Goal: Information Seeking & Learning: Find specific fact

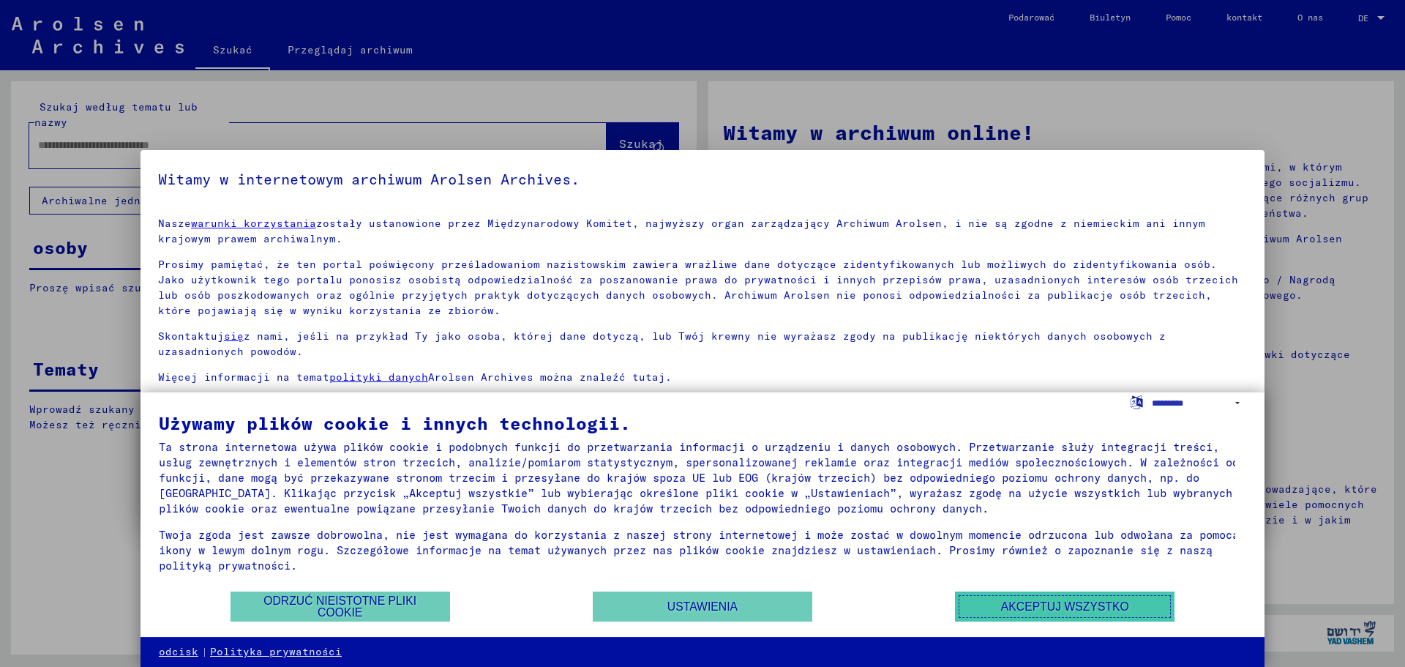
click at [1043, 610] on font "Akceptuj wszystko" at bounding box center [1065, 606] width 128 height 12
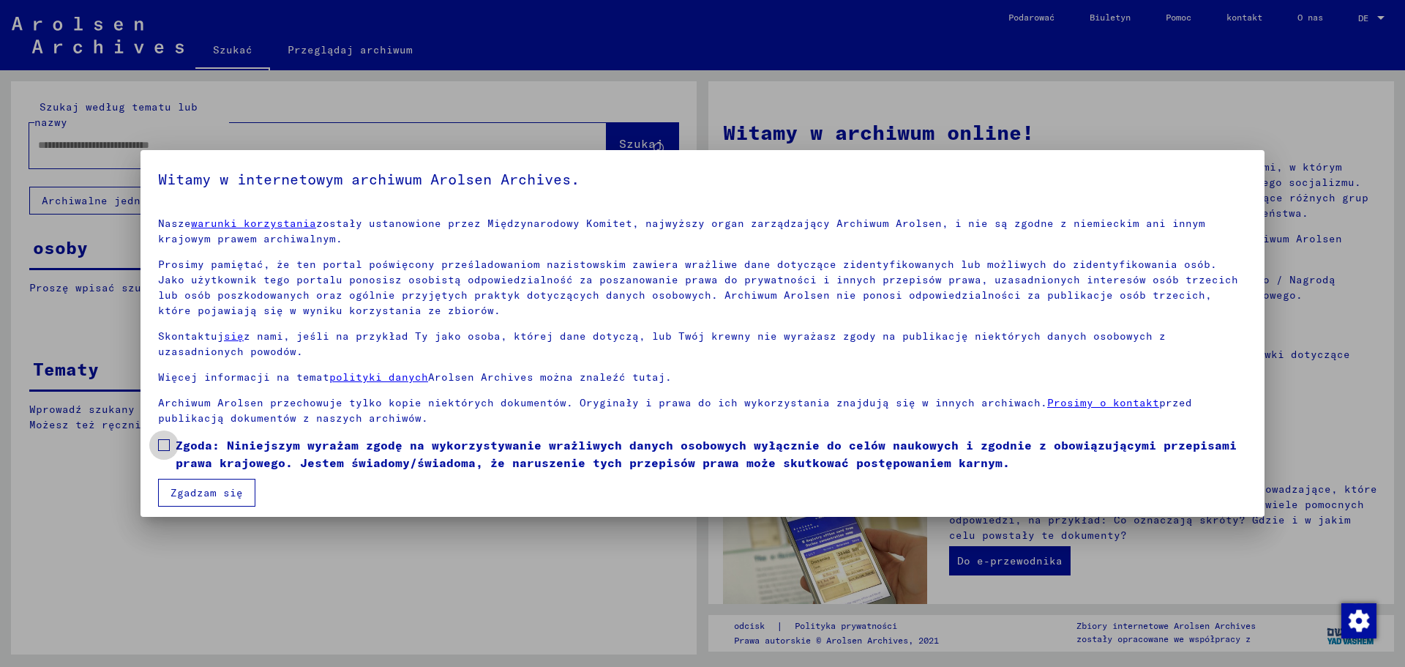
click at [169, 443] on span at bounding box center [164, 445] width 12 height 12
click at [200, 492] on font "Zgadzam się" at bounding box center [207, 492] width 72 height 13
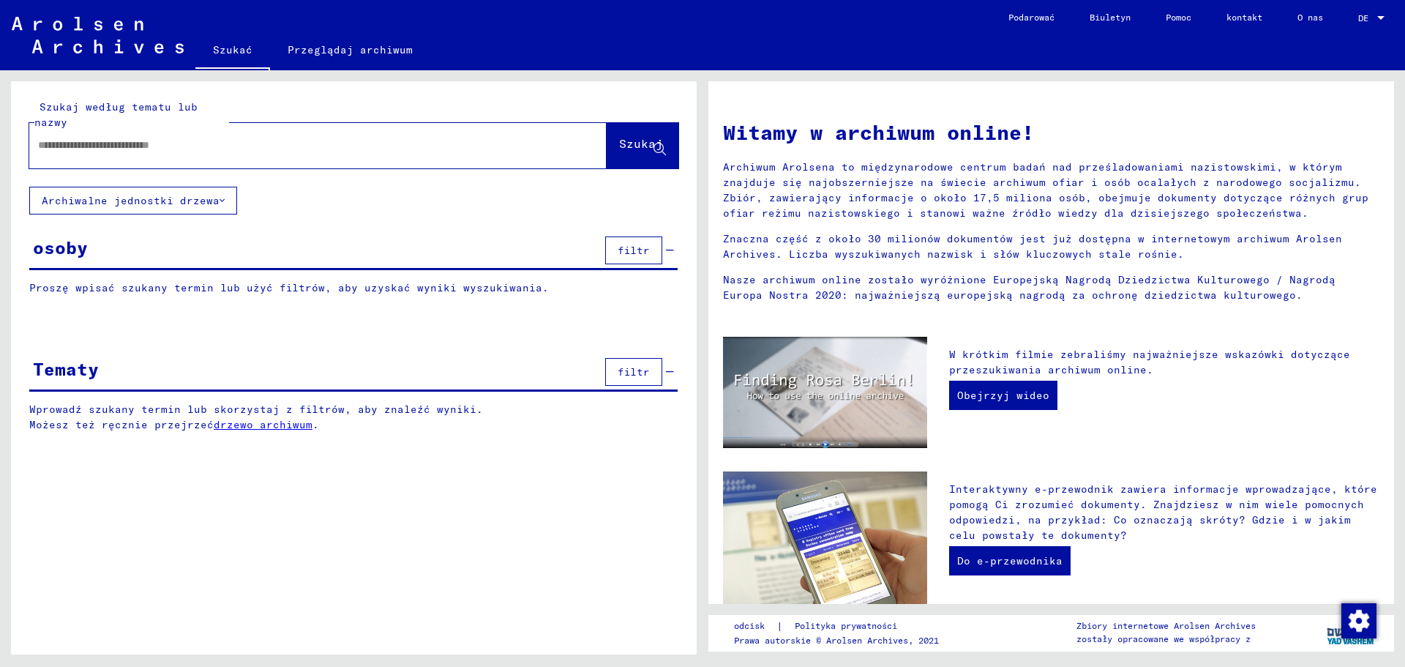
click at [149, 250] on div "osoby filtr" at bounding box center [353, 251] width 648 height 37
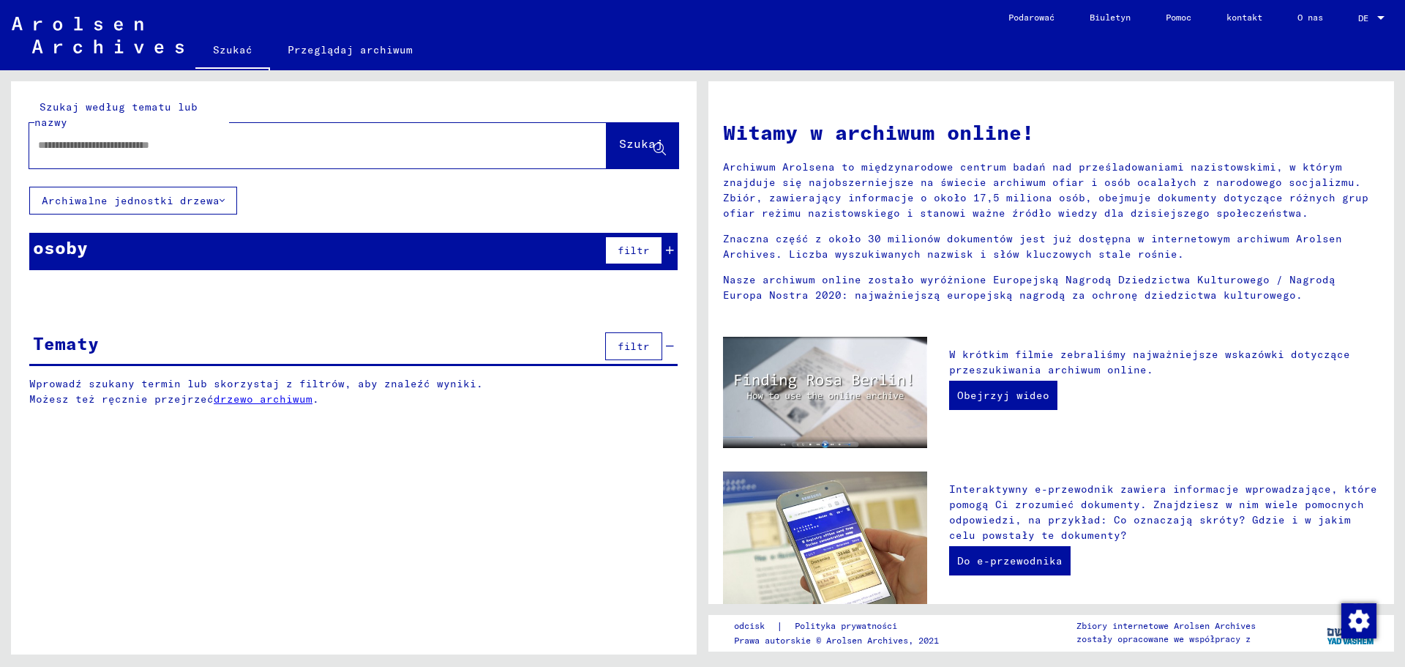
click at [127, 144] on input "text" at bounding box center [300, 145] width 525 height 15
type input "**********"
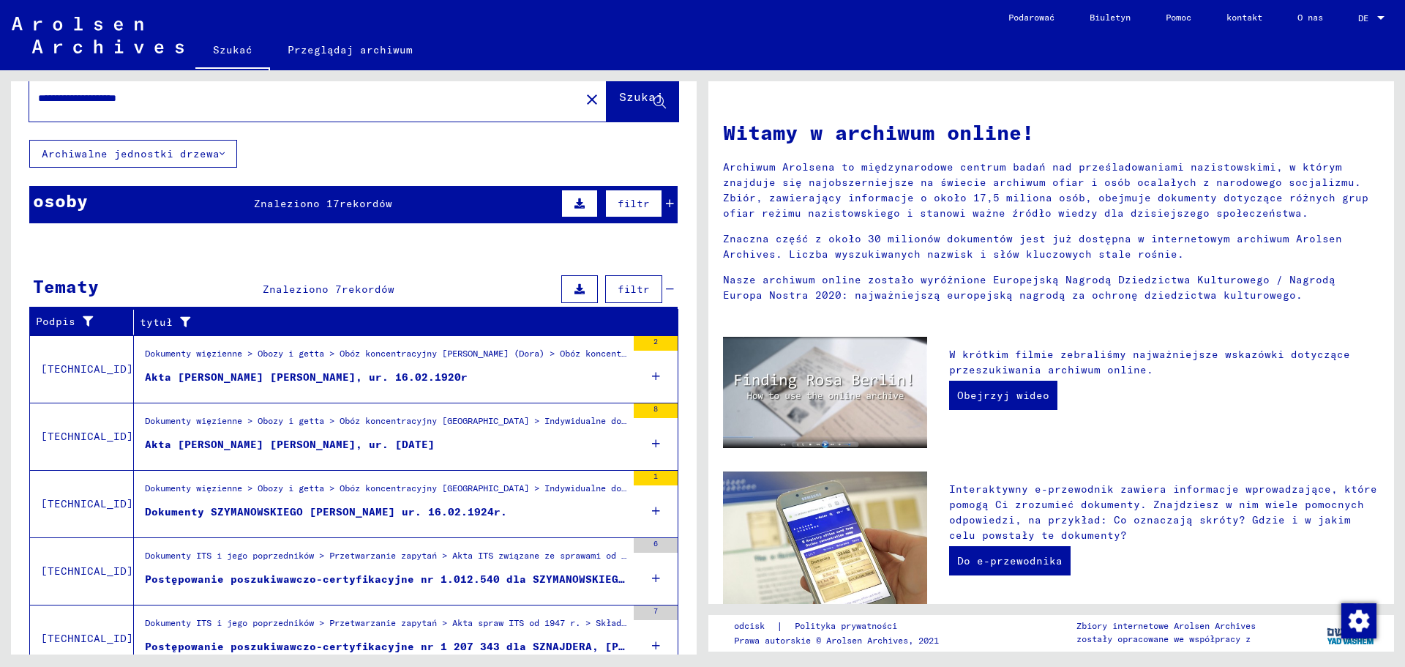
scroll to position [108, 0]
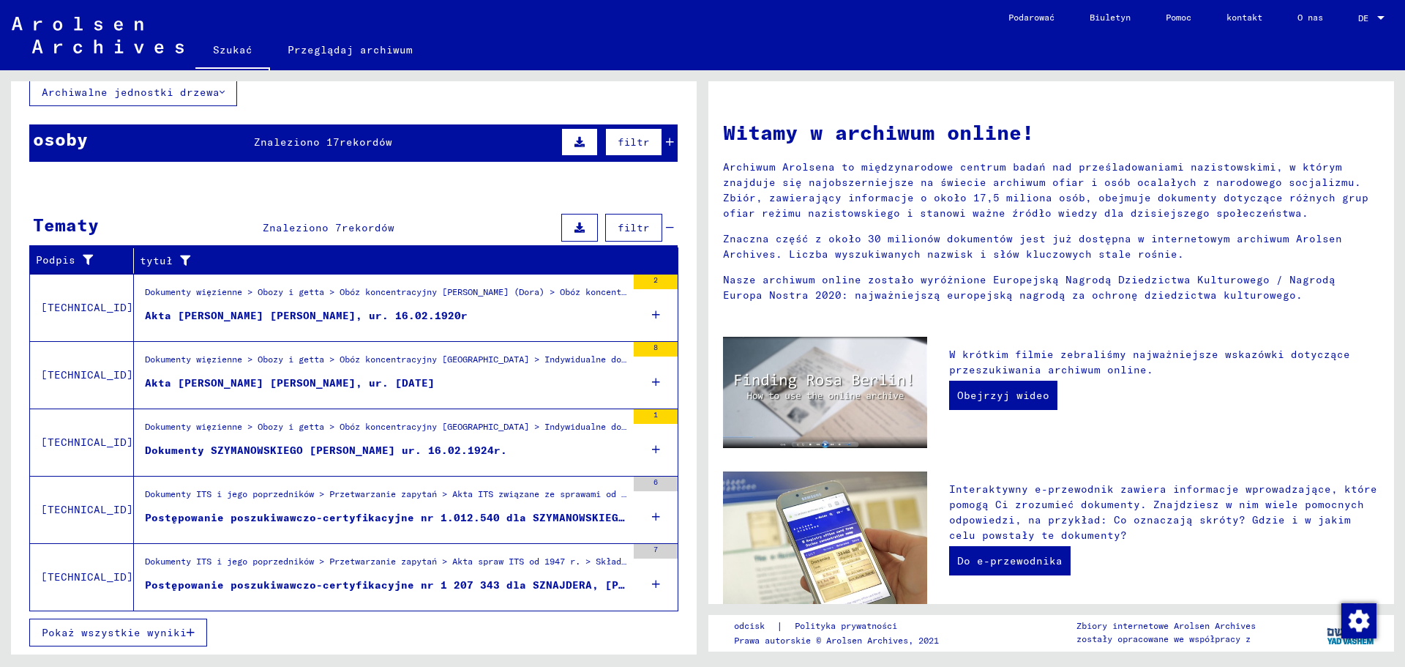
click at [275, 315] on font "Akta [PERSON_NAME] [PERSON_NAME], ur. 16.02.1920r" at bounding box center [306, 315] width 323 height 13
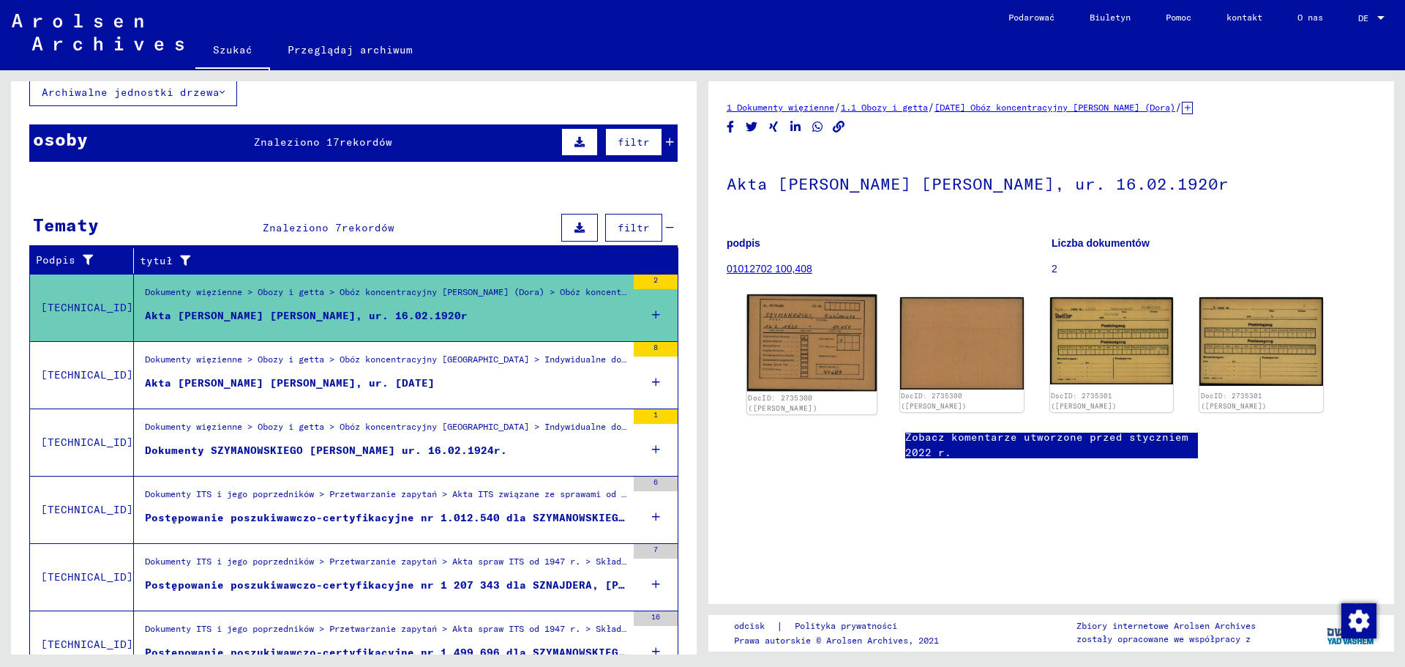
click at [802, 340] on img at bounding box center [812, 342] width 130 height 97
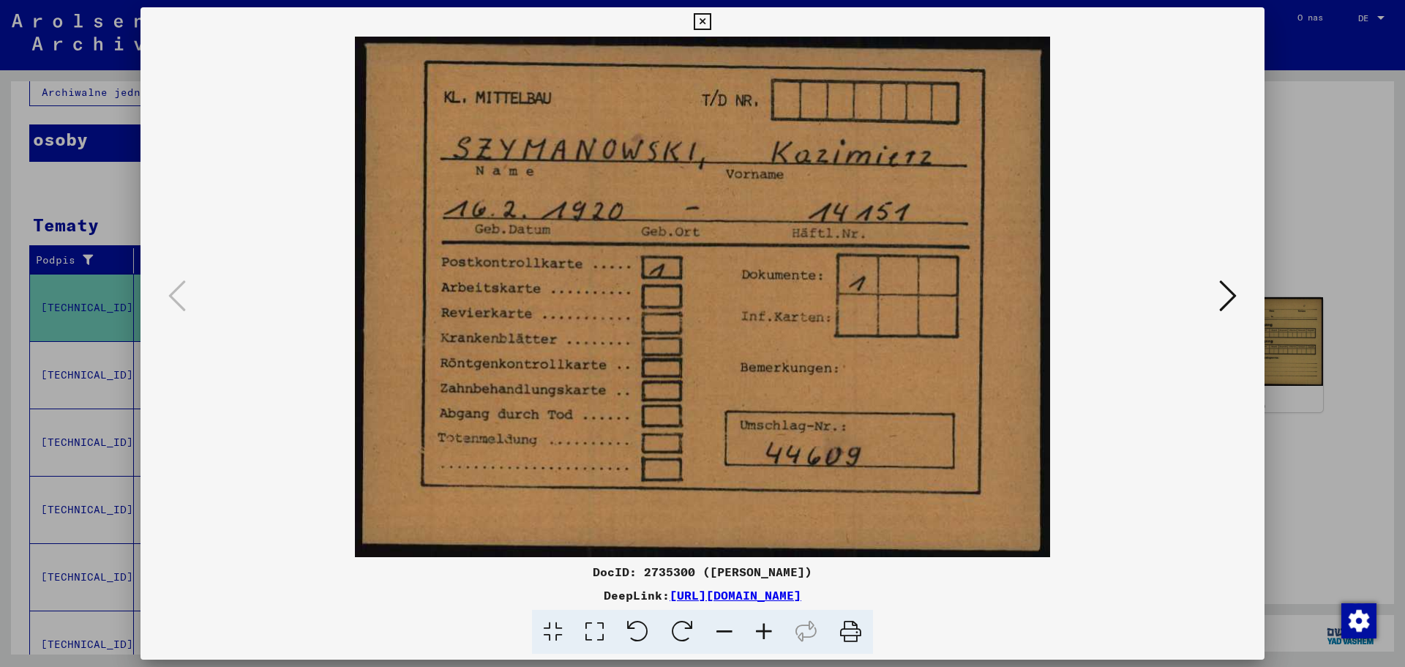
click at [1223, 298] on icon at bounding box center [1228, 295] width 18 height 35
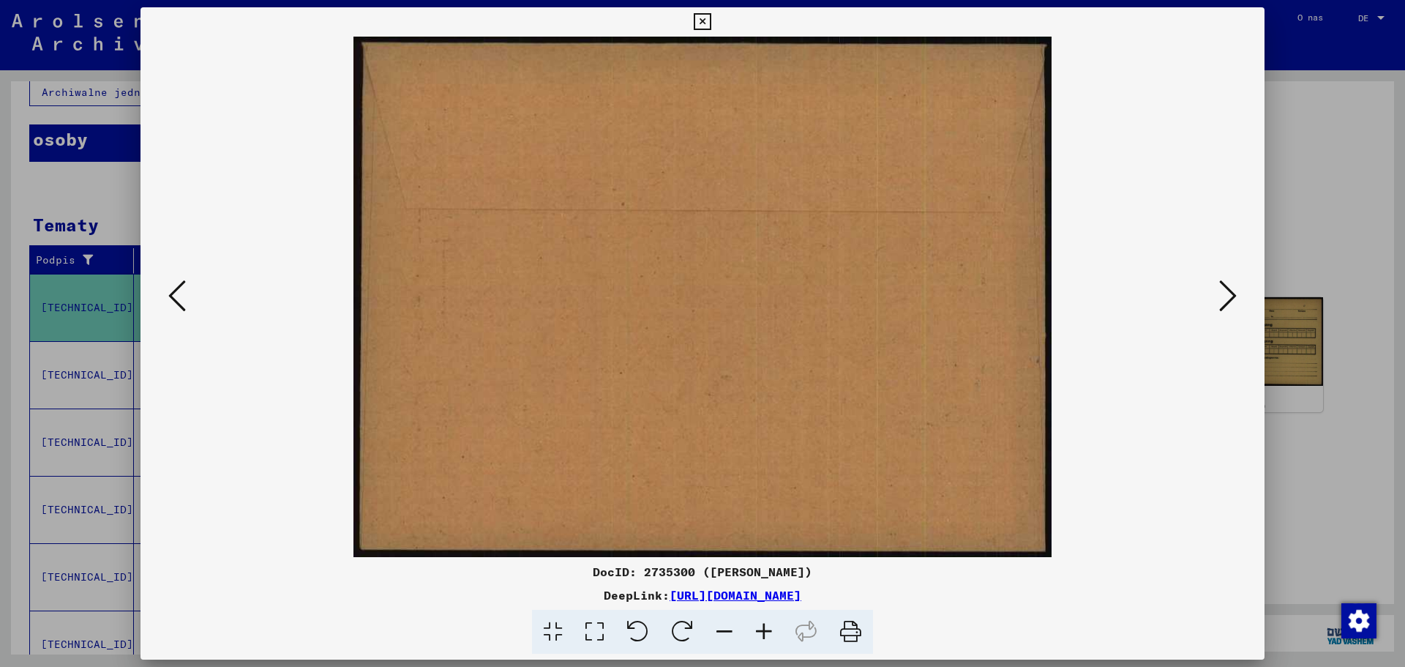
click at [1223, 298] on icon at bounding box center [1228, 295] width 18 height 35
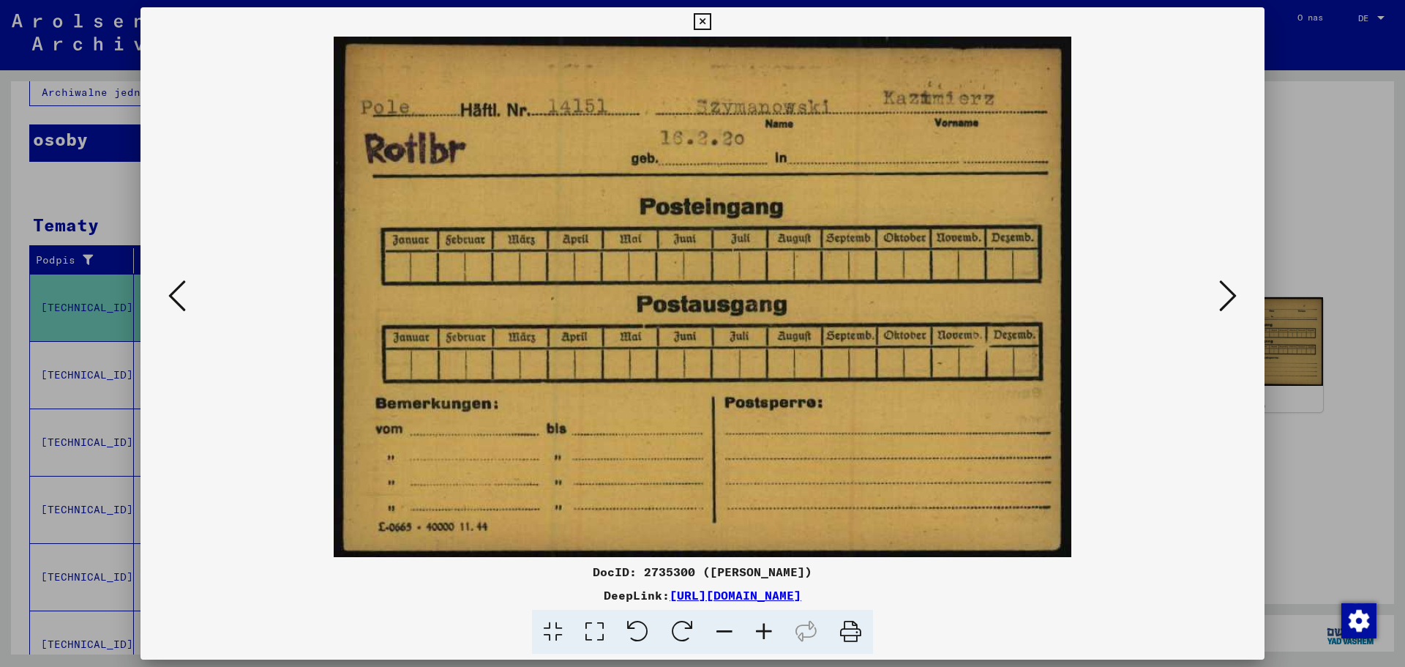
click at [1223, 298] on icon at bounding box center [1228, 295] width 18 height 35
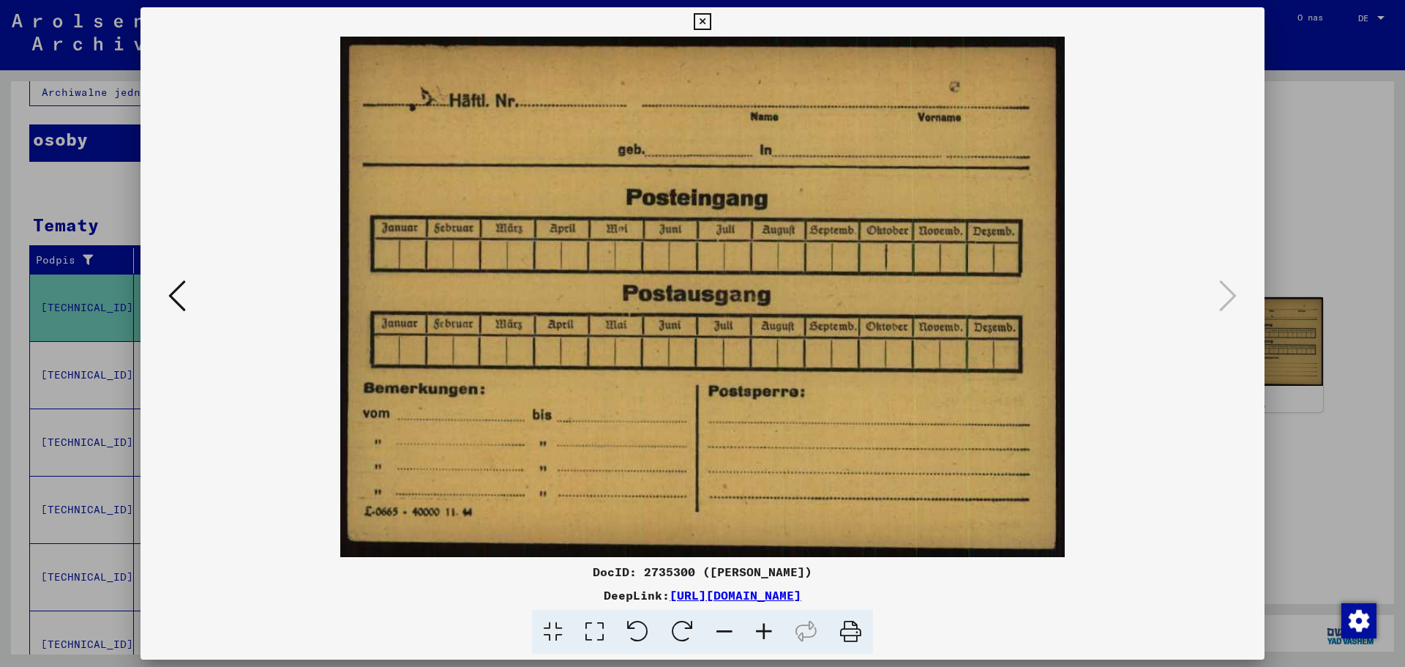
click at [1350, 192] on div at bounding box center [702, 333] width 1405 height 667
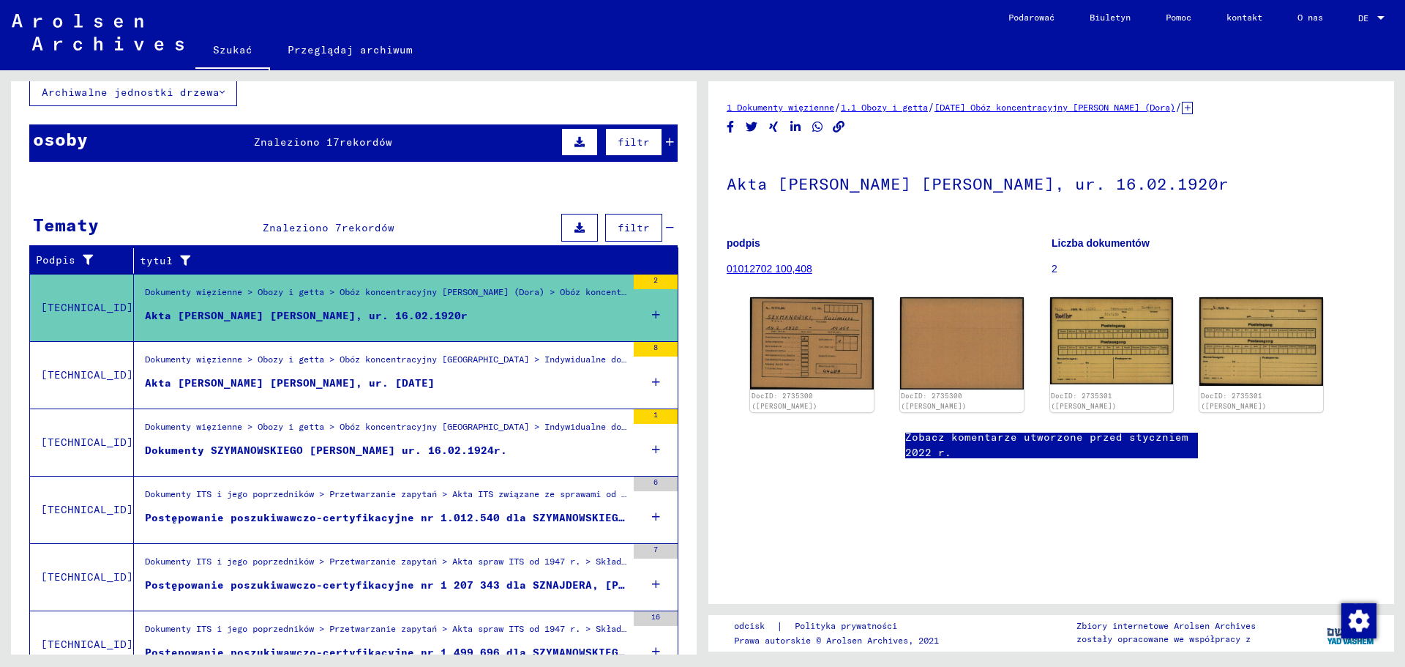
click at [335, 369] on div "Dokumenty więzienne > Obozy i getta > Obóz koncentracyjny [GEOGRAPHIC_DATA] > I…" at bounding box center [386, 363] width 482 height 20
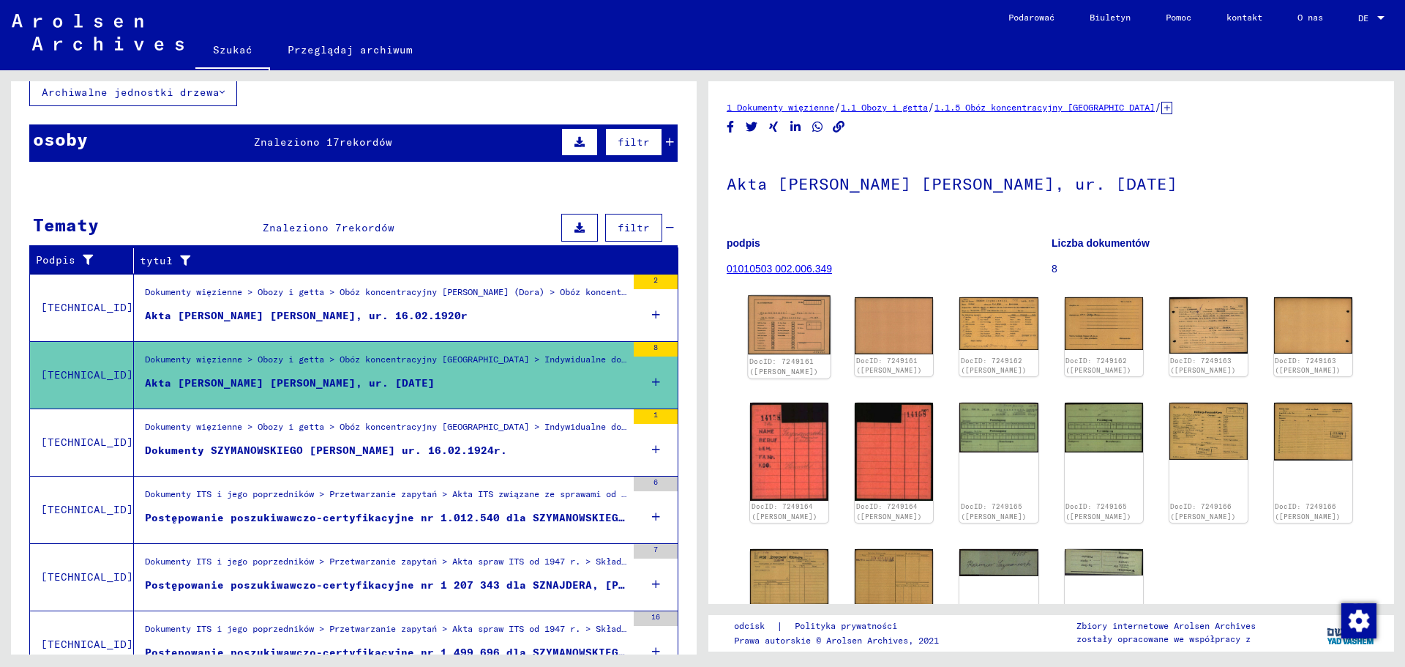
click at [784, 329] on img at bounding box center [789, 325] width 83 height 59
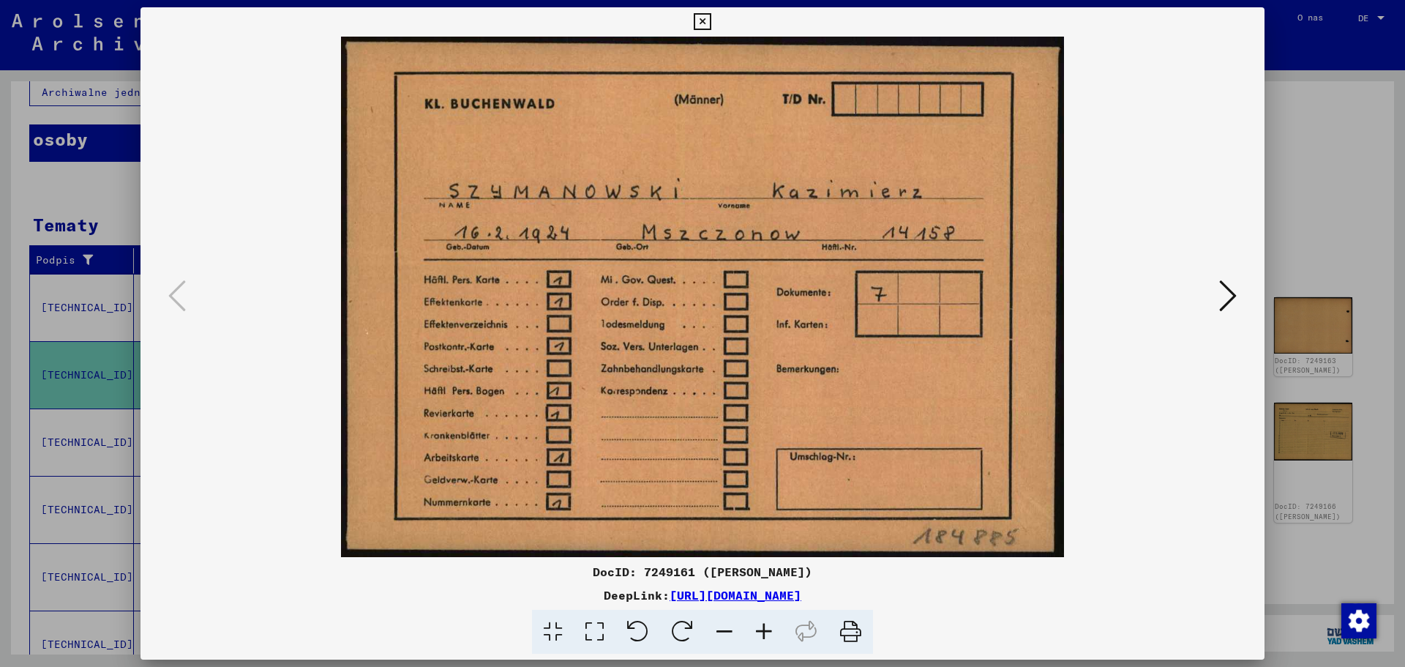
click at [1205, 289] on img at bounding box center [702, 297] width 1025 height 520
click at [1220, 294] on icon at bounding box center [1228, 295] width 18 height 35
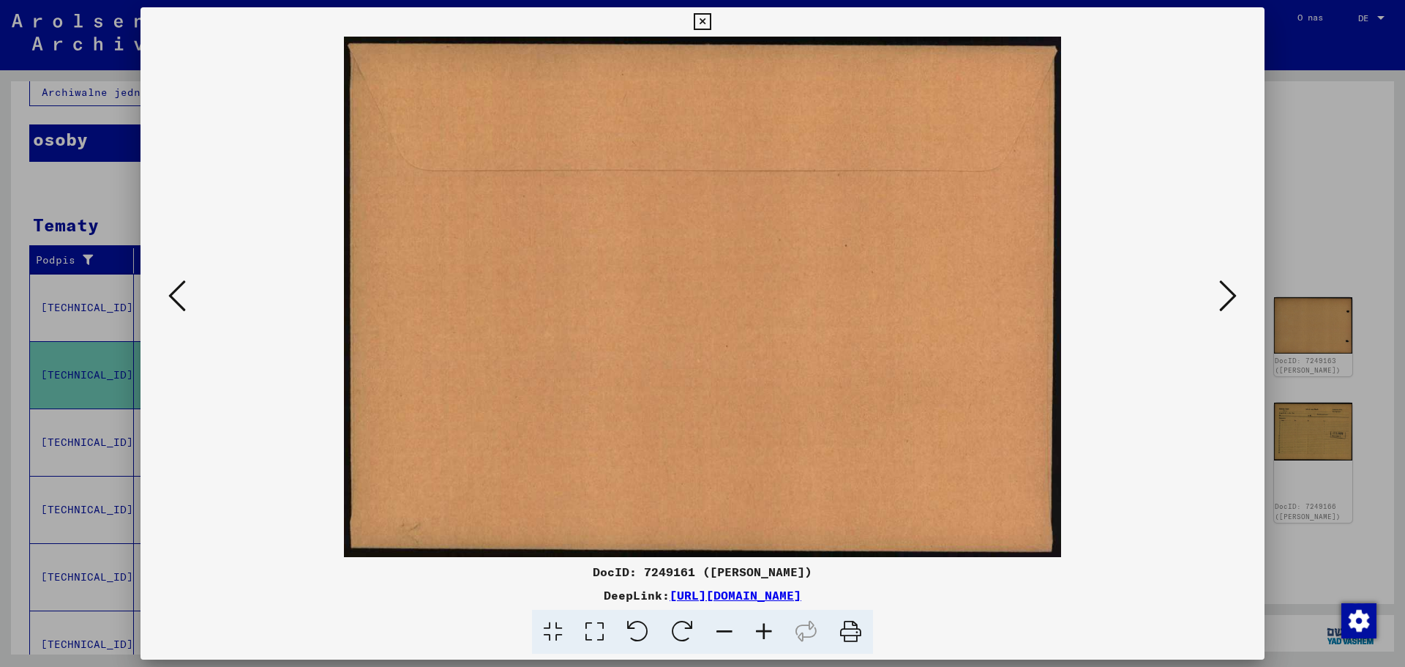
click at [1220, 294] on icon at bounding box center [1228, 295] width 18 height 35
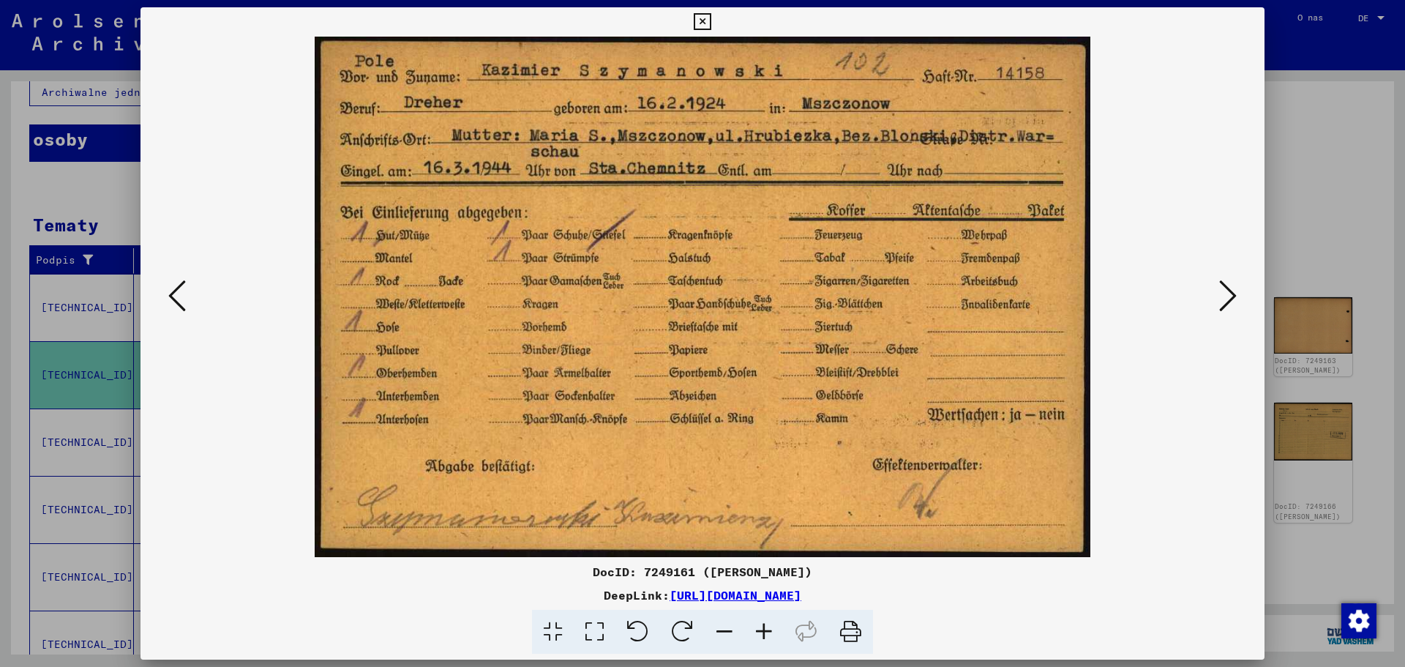
click at [1220, 294] on icon at bounding box center [1228, 295] width 18 height 35
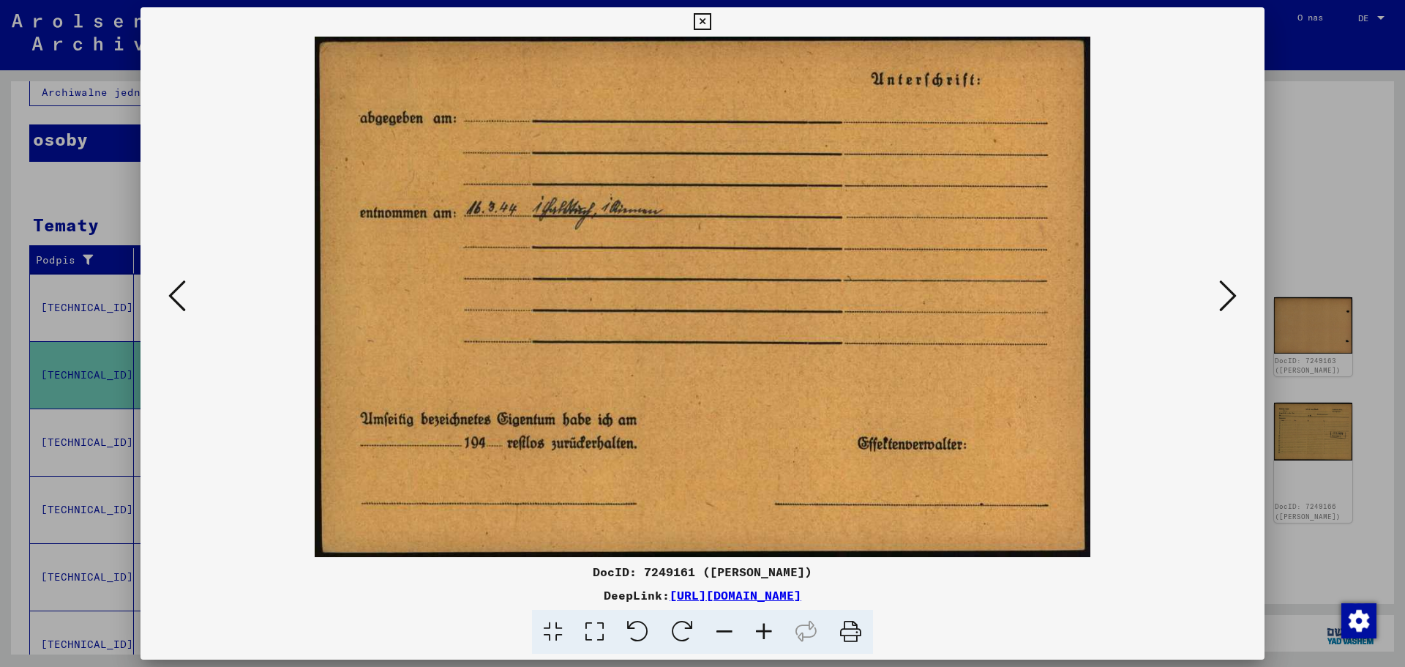
click at [1220, 294] on icon at bounding box center [1228, 295] width 18 height 35
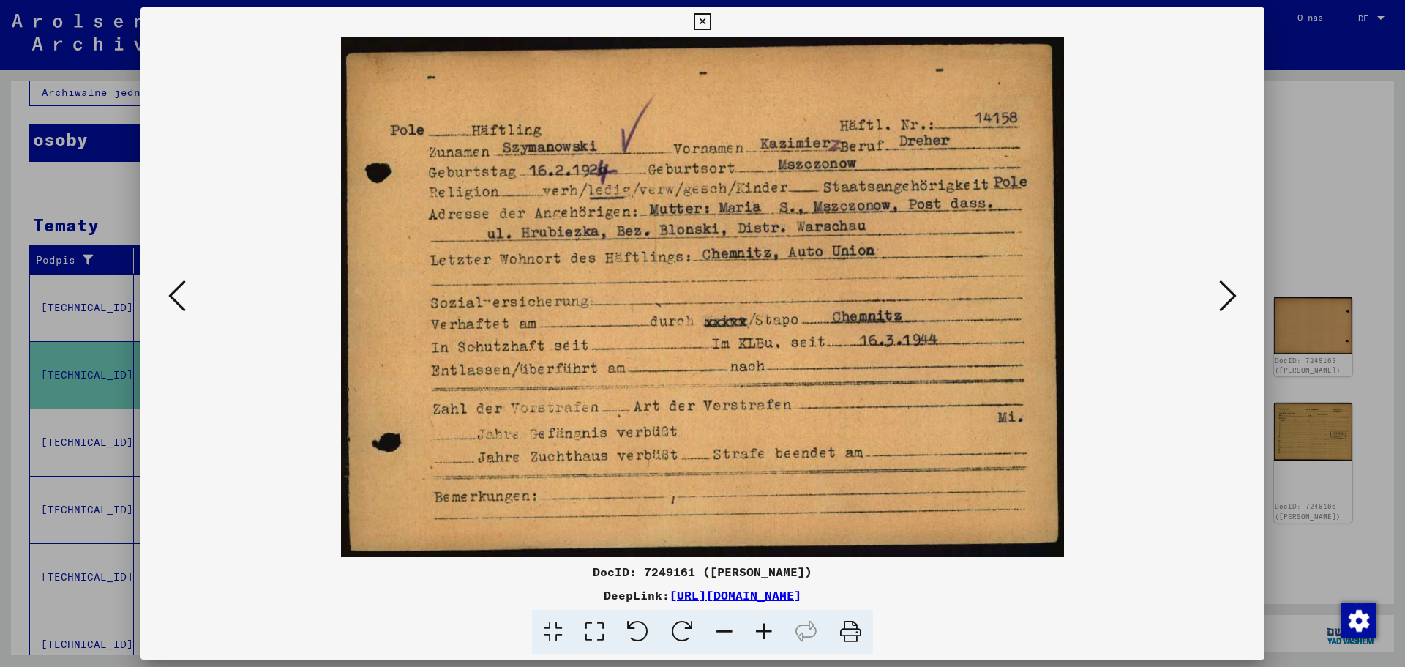
click at [1220, 294] on icon at bounding box center [1228, 295] width 18 height 35
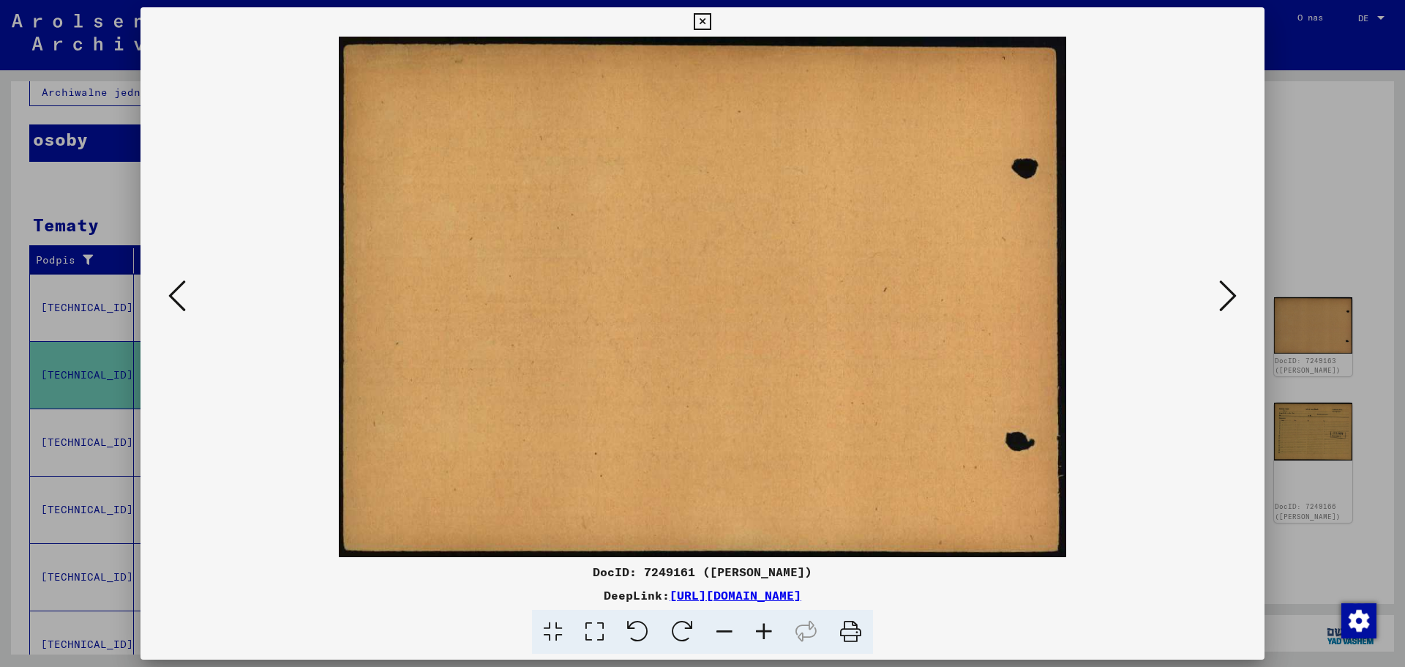
click at [1220, 294] on icon at bounding box center [1228, 295] width 18 height 35
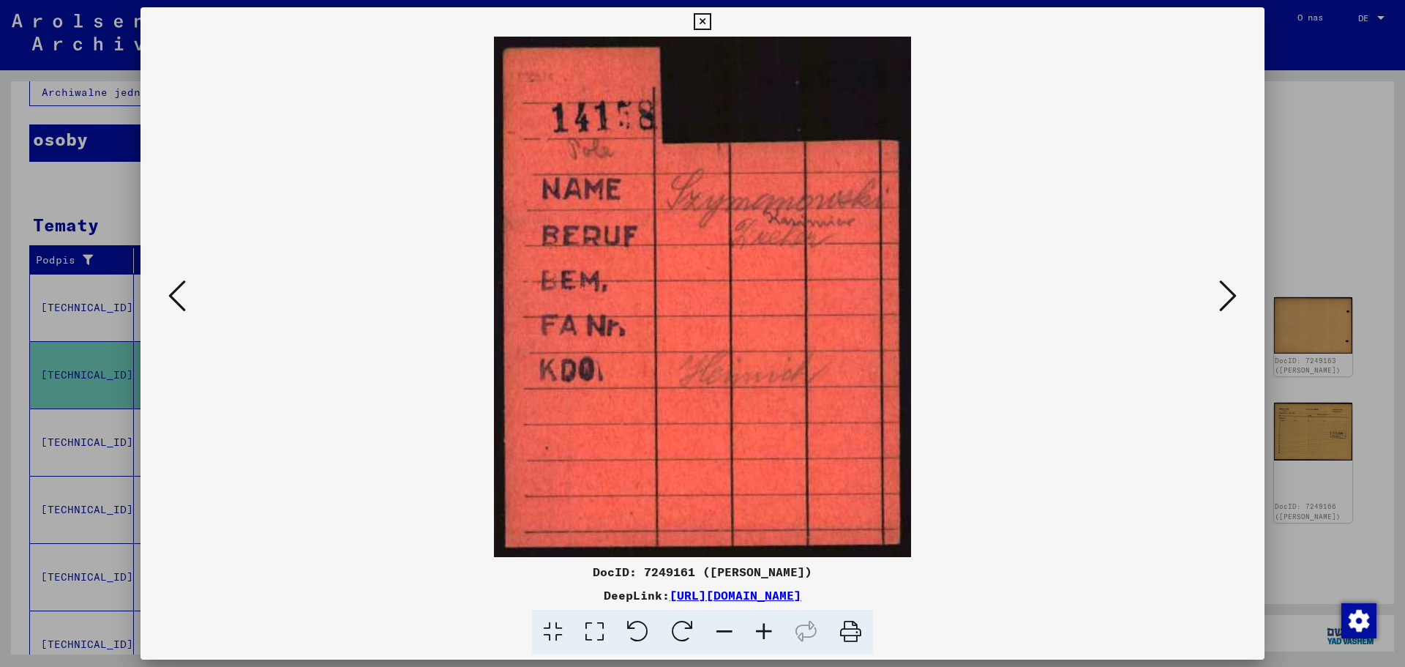
click at [1219, 296] on button at bounding box center [1228, 297] width 26 height 42
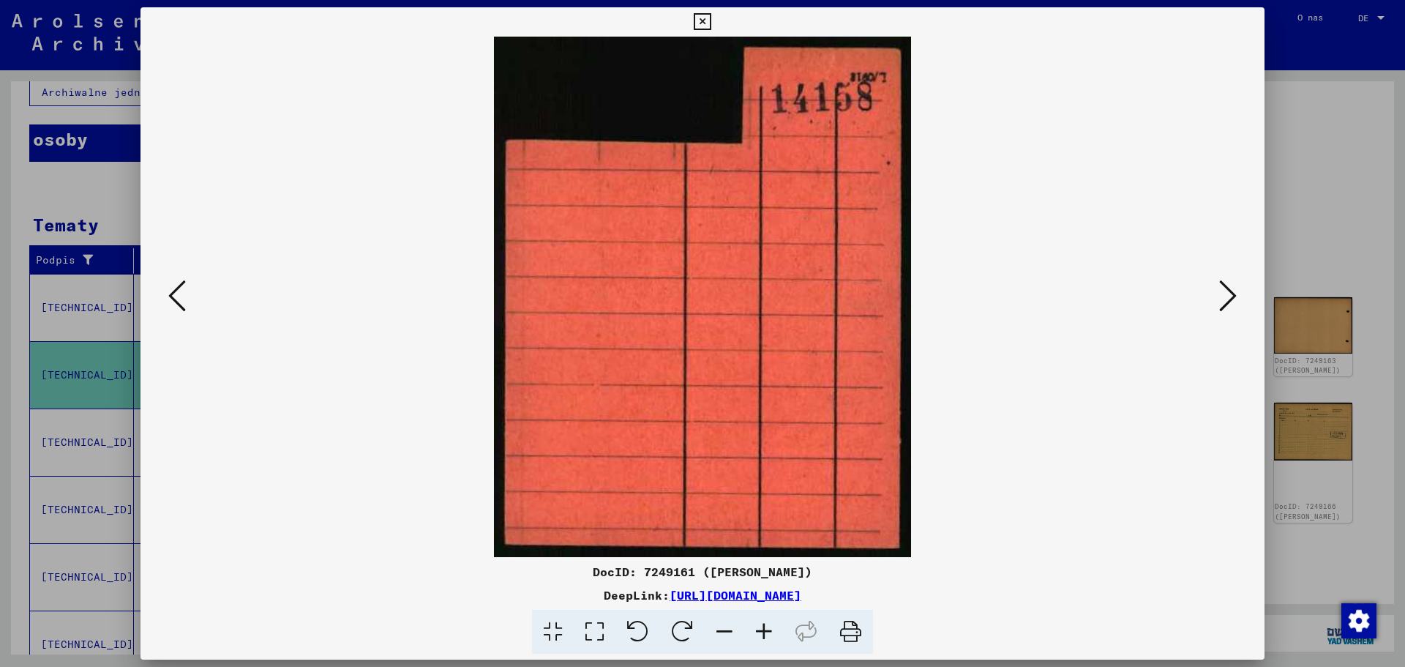
click at [1219, 296] on button at bounding box center [1228, 297] width 26 height 42
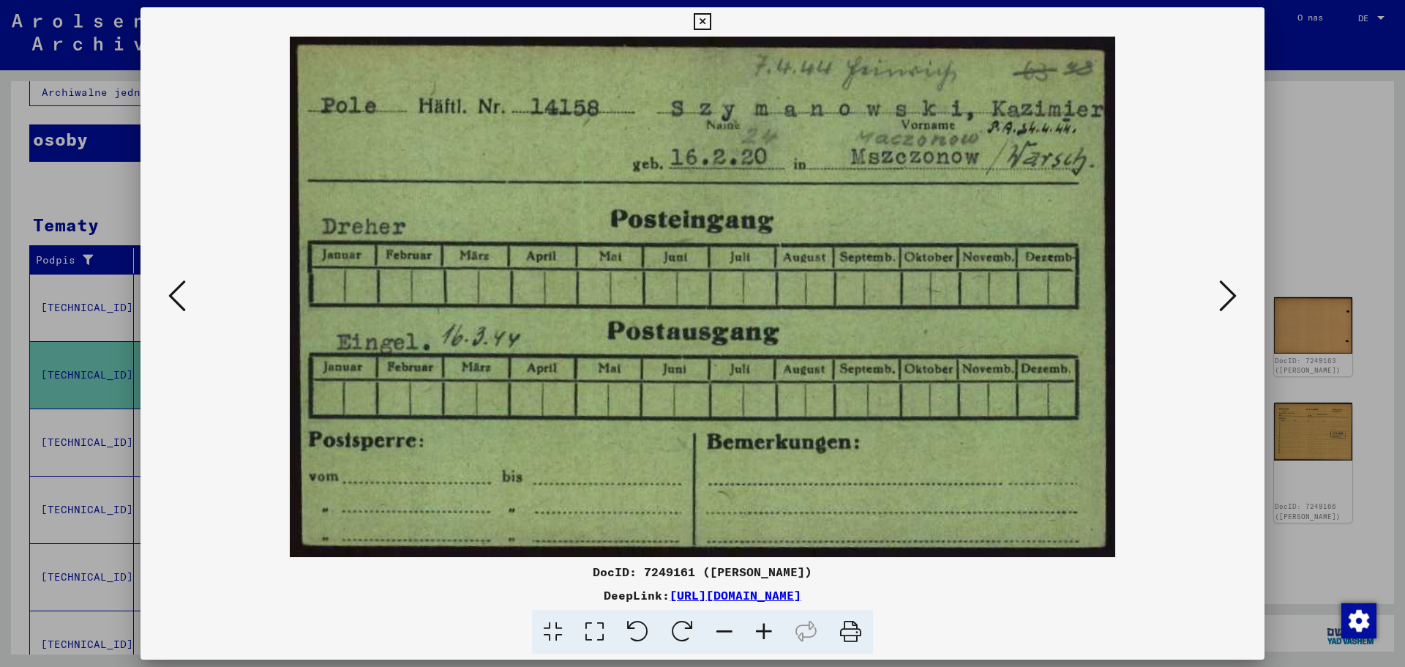
click at [1217, 297] on button at bounding box center [1228, 297] width 26 height 42
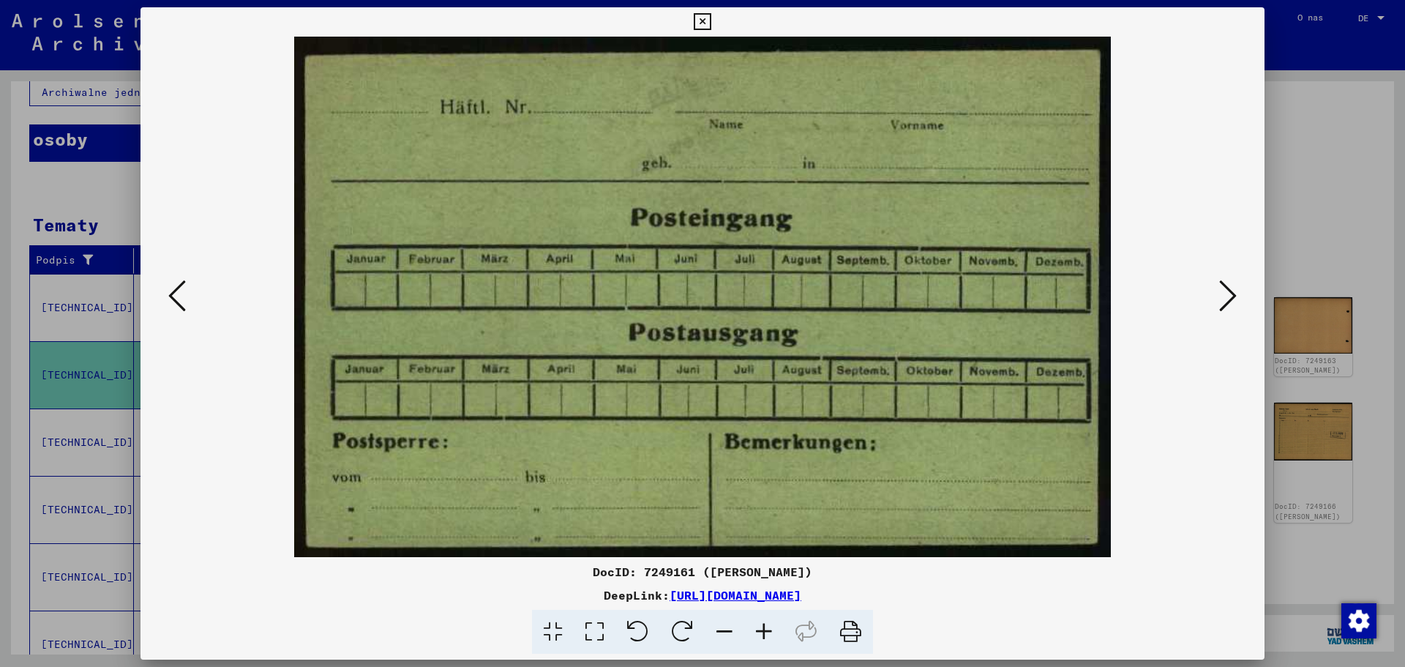
click at [1217, 297] on button at bounding box center [1228, 297] width 26 height 42
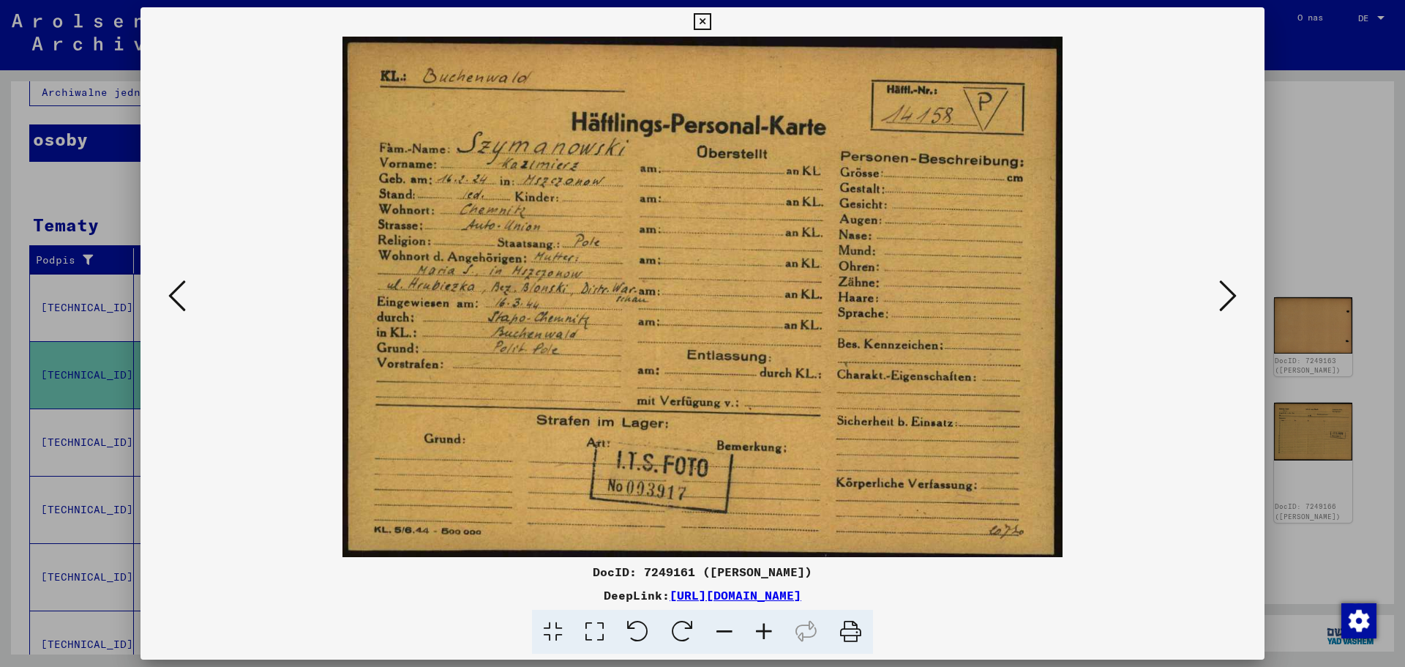
click at [1237, 303] on button at bounding box center [1228, 297] width 26 height 42
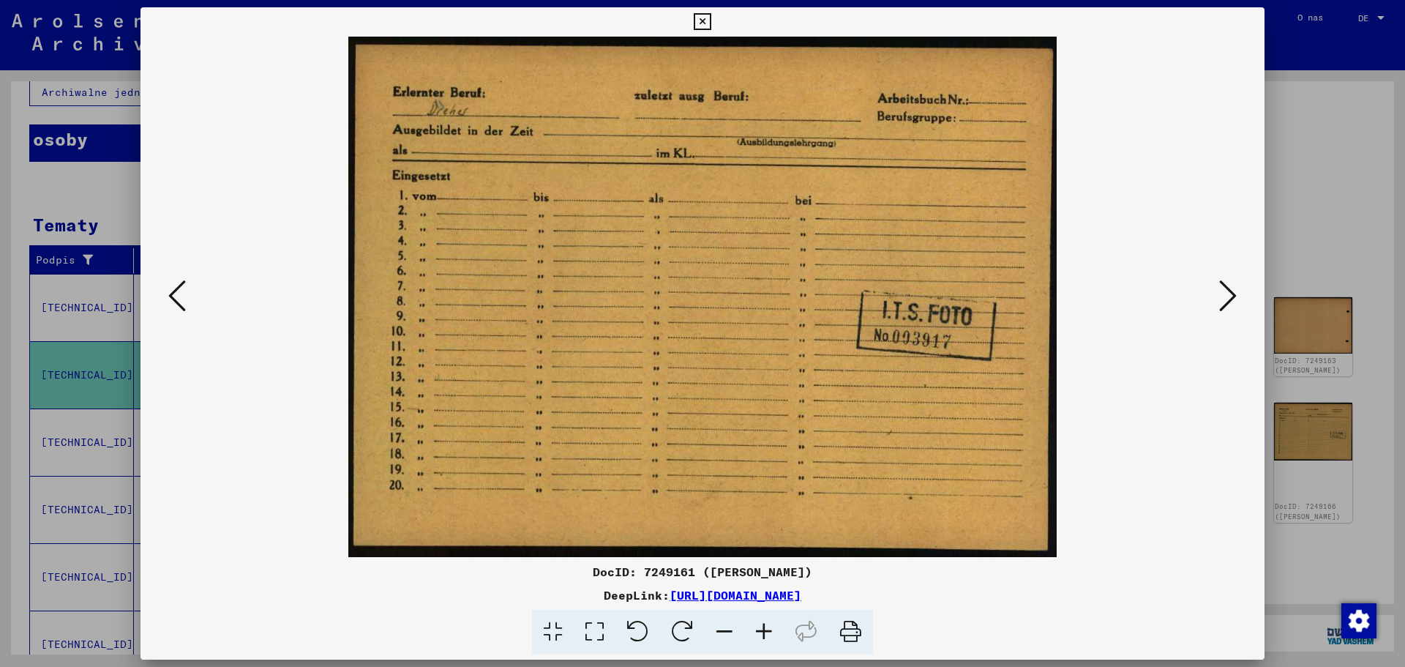
click at [1230, 302] on icon at bounding box center [1228, 295] width 18 height 35
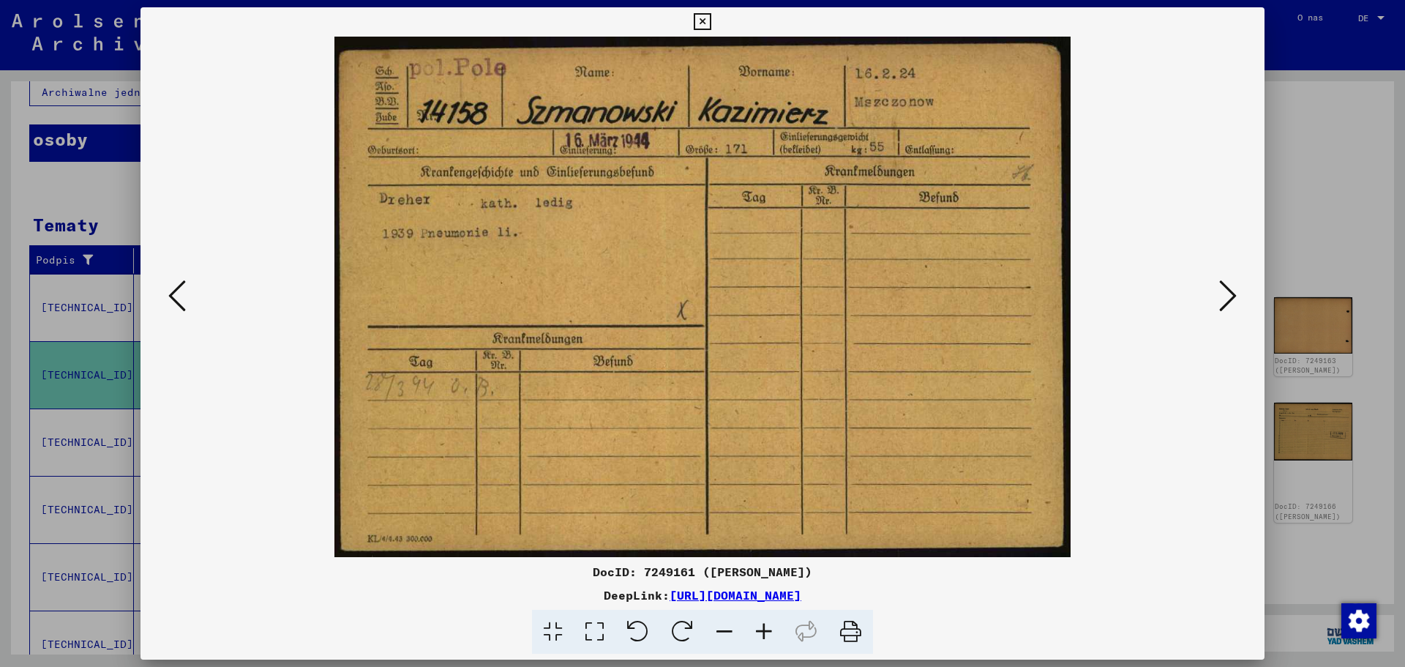
click at [1229, 303] on icon at bounding box center [1228, 295] width 18 height 35
